Goal: Task Accomplishment & Management: Use online tool/utility

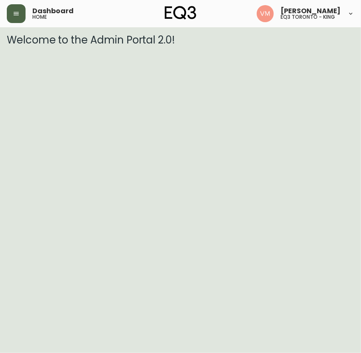
click at [20, 18] on button "button" at bounding box center [16, 13] width 19 height 19
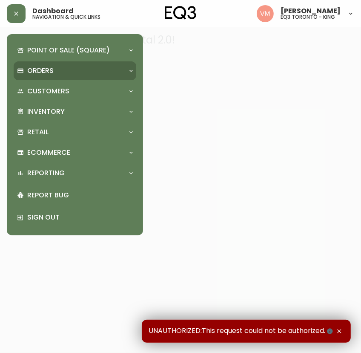
click at [51, 70] on p "Orders" at bounding box center [40, 70] width 26 height 9
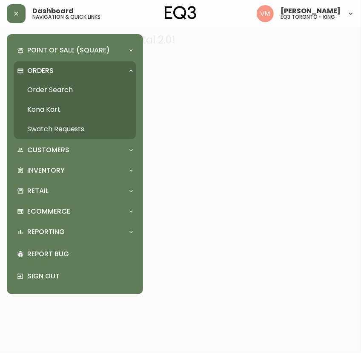
click at [45, 91] on link "Order Search" at bounding box center [75, 90] width 123 height 20
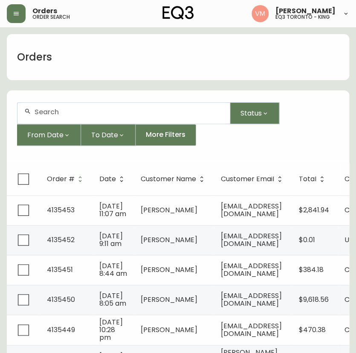
click at [59, 106] on div at bounding box center [123, 113] width 212 height 21
paste input "[EMAIL_ADDRESS][PERSON_NAME][DOMAIN_NAME]"
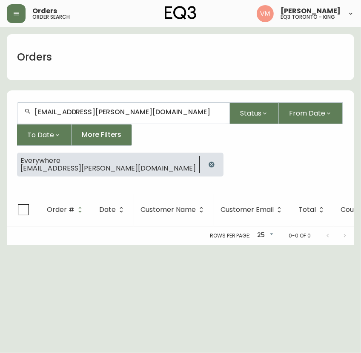
type input "[EMAIL_ADDRESS][PERSON_NAME][DOMAIN_NAME]"
click at [332, 57] on div "Orders" at bounding box center [181, 57] width 348 height 46
click at [317, 64] on div "Orders" at bounding box center [181, 57] width 348 height 46
